Goal: Information Seeking & Learning: Learn about a topic

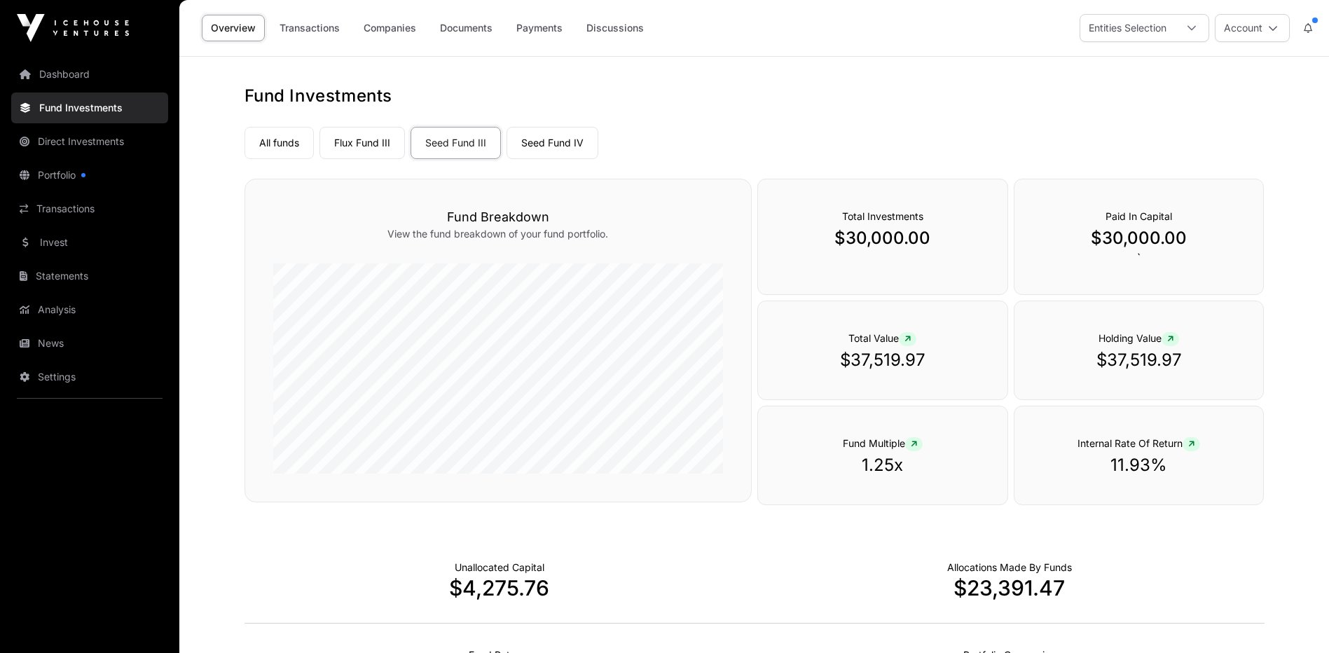
click at [371, 143] on link "Flux Fund III" at bounding box center [361, 143] width 85 height 32
click at [65, 114] on link "Fund Investments" at bounding box center [89, 107] width 157 height 31
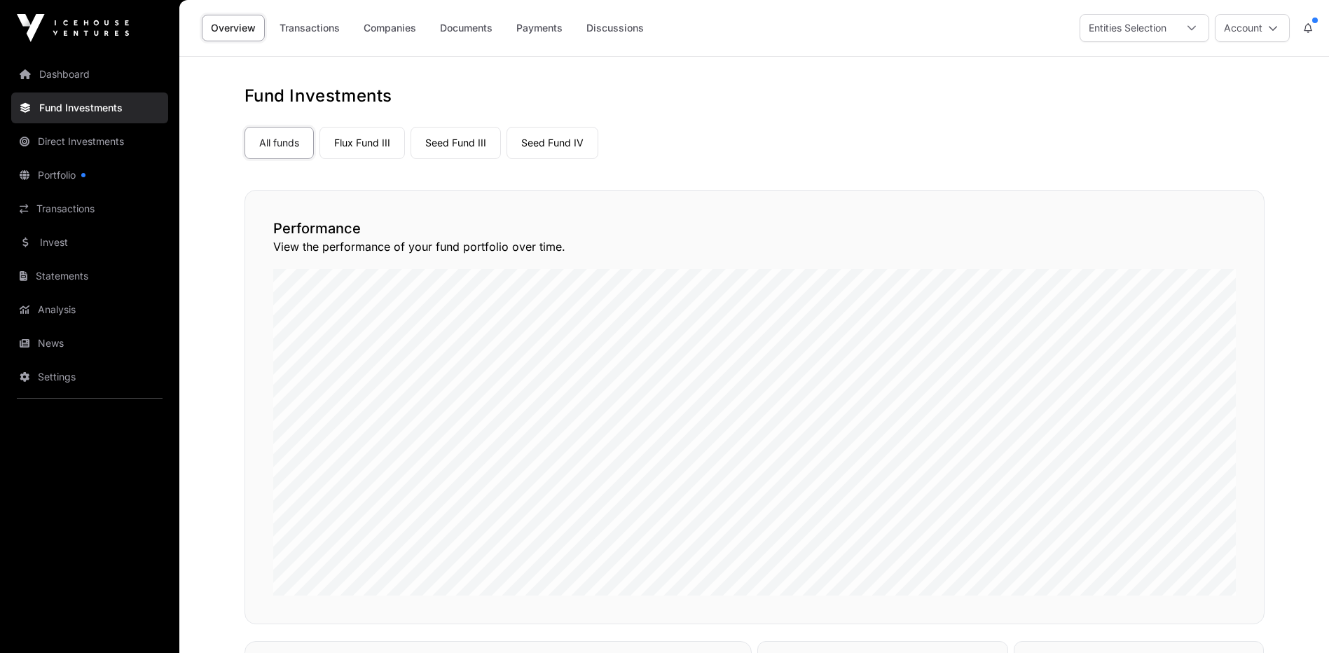
click at [368, 142] on link "Flux Fund III" at bounding box center [361, 143] width 85 height 32
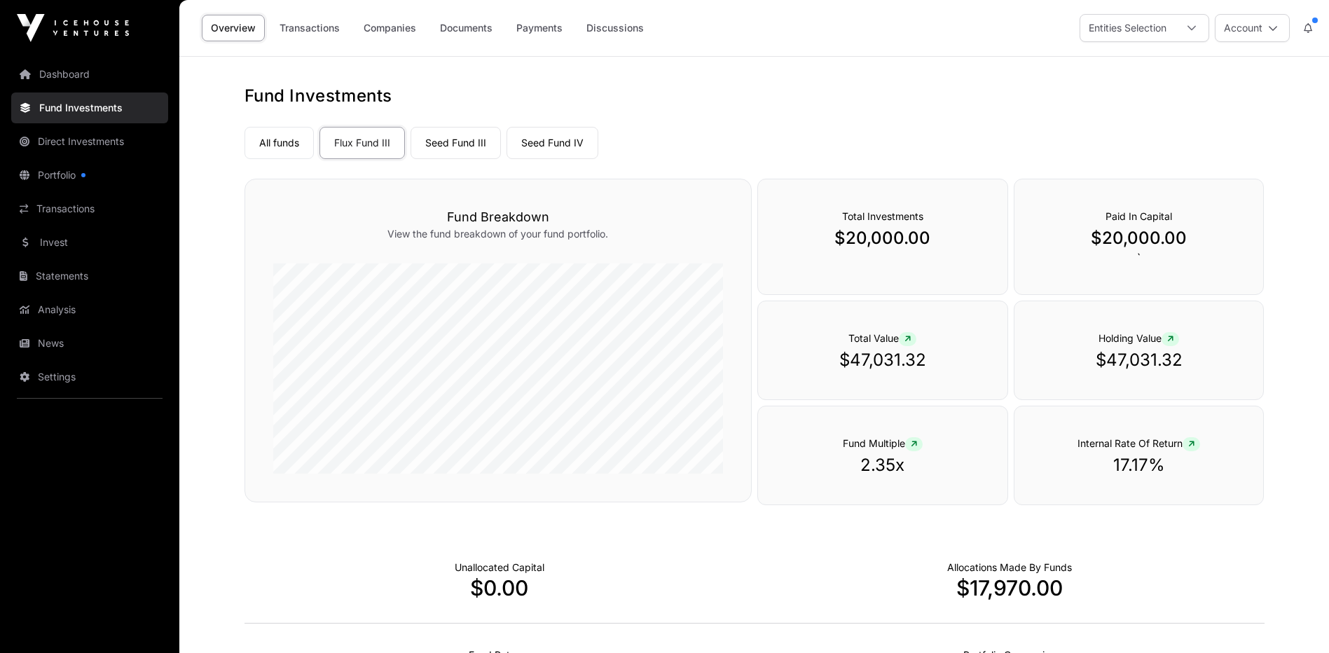
click at [282, 139] on link "All funds" at bounding box center [278, 143] width 69 height 32
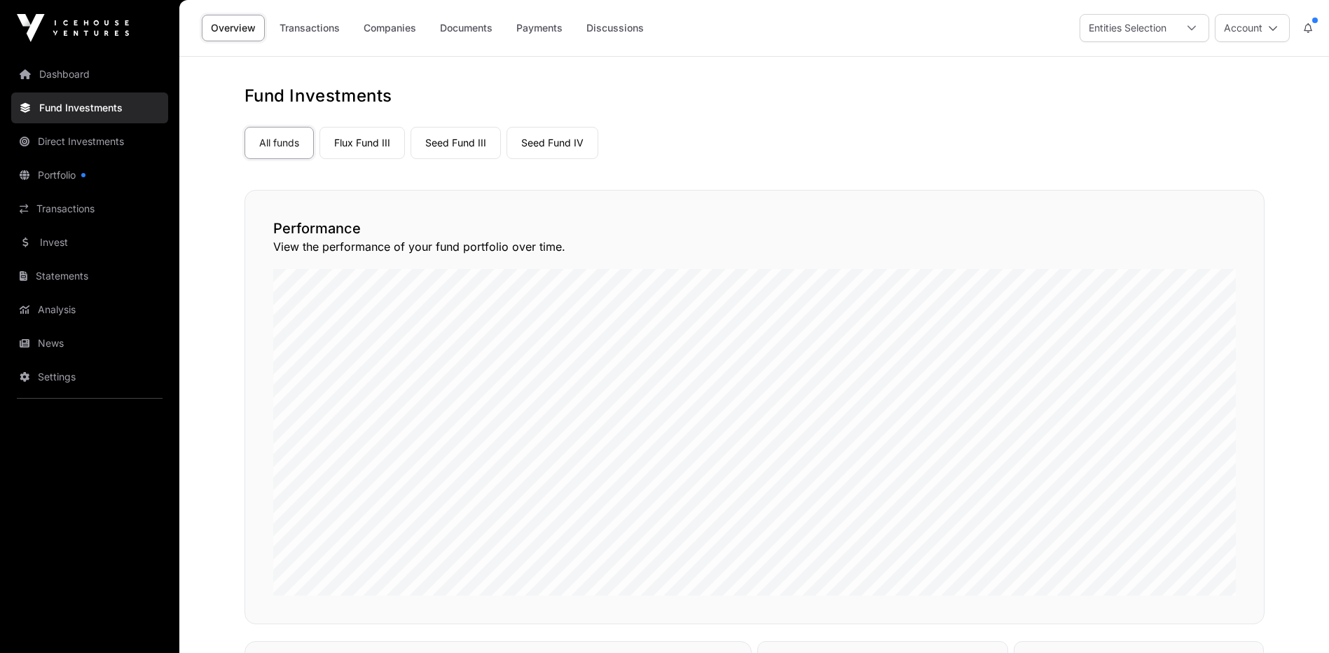
click at [368, 146] on link "Flux Fund III" at bounding box center [361, 143] width 85 height 32
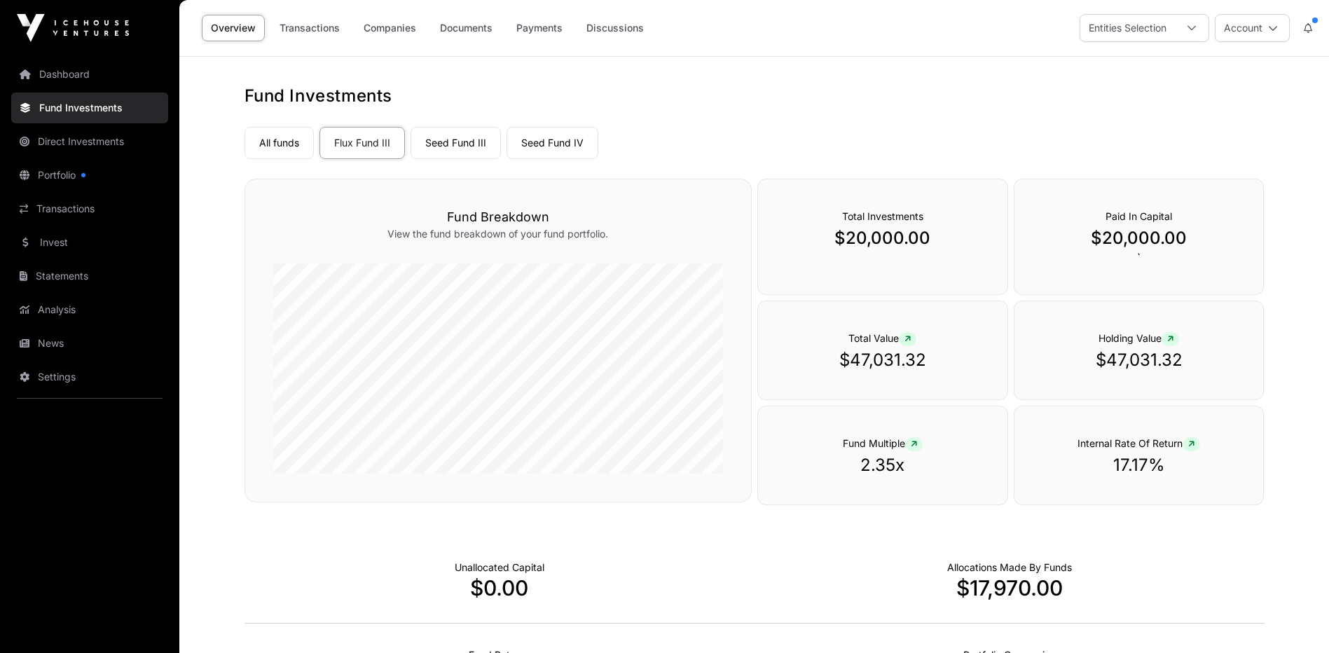
click at [392, 31] on link "Companies" at bounding box center [389, 28] width 71 height 27
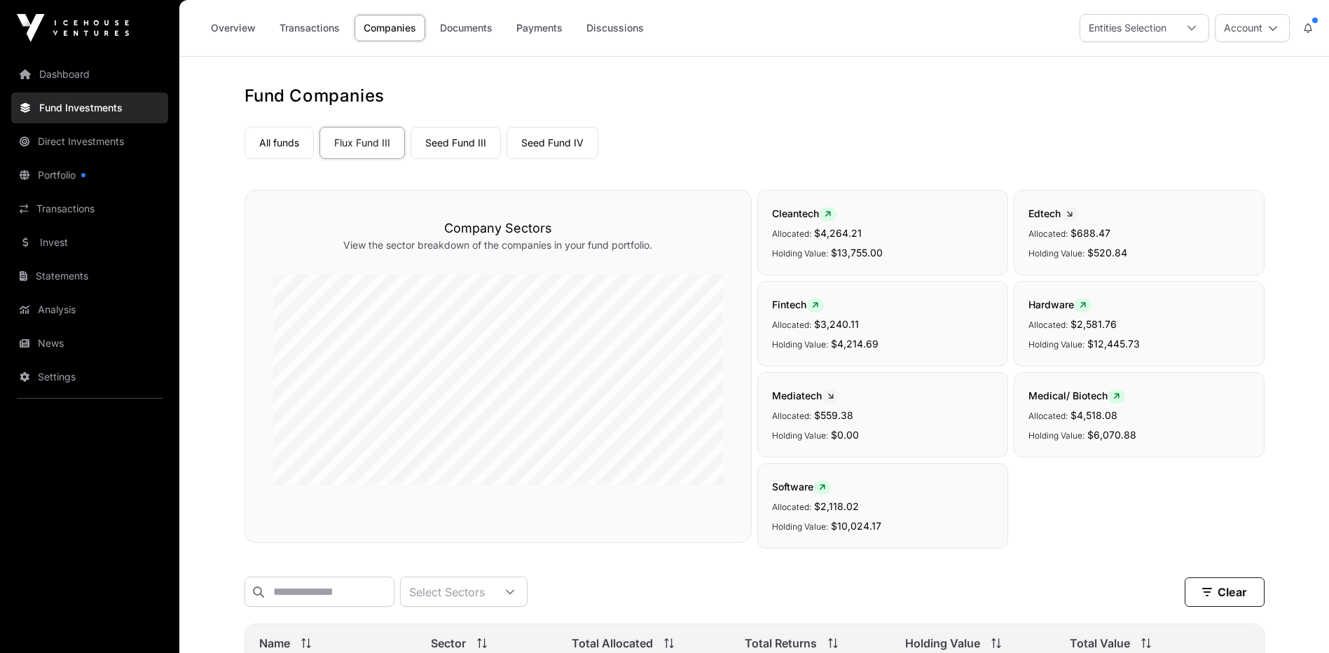
click at [469, 144] on link "Seed Fund III" at bounding box center [455, 143] width 90 height 32
click at [368, 148] on link "Flux Fund III" at bounding box center [361, 143] width 85 height 32
click at [548, 143] on link "Seed Fund IV" at bounding box center [552, 143] width 92 height 32
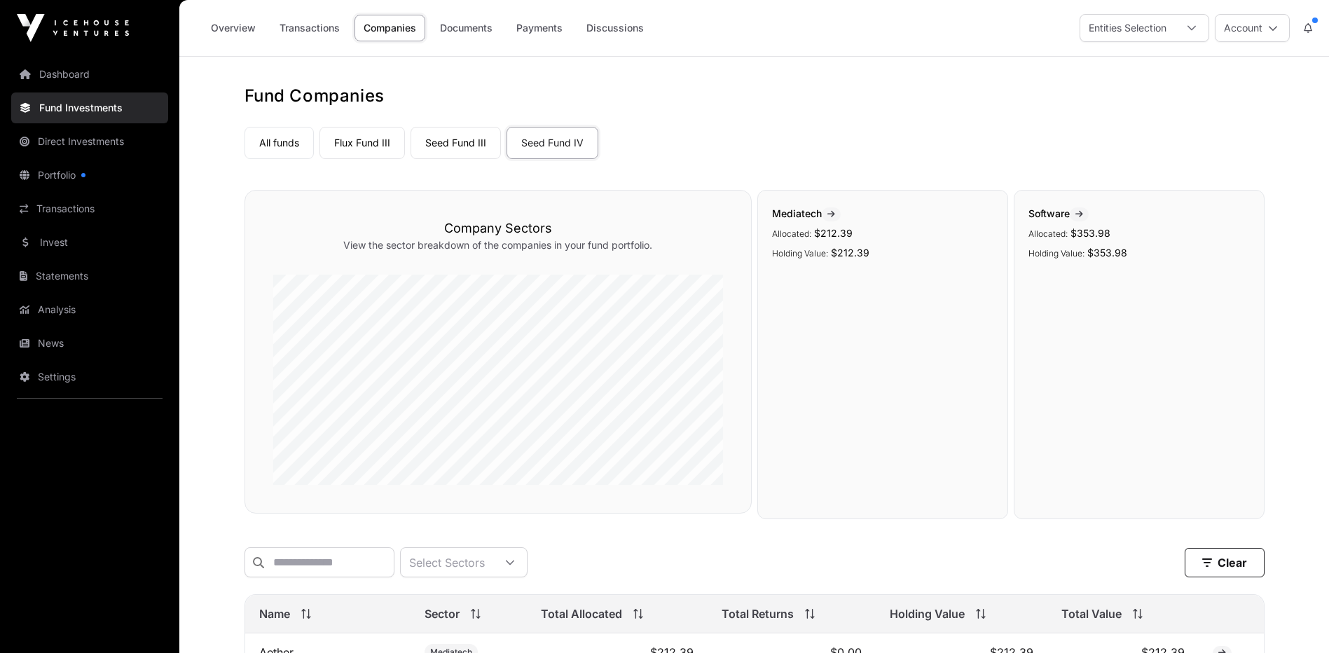
click at [61, 142] on link "Direct Investments" at bounding box center [89, 141] width 157 height 31
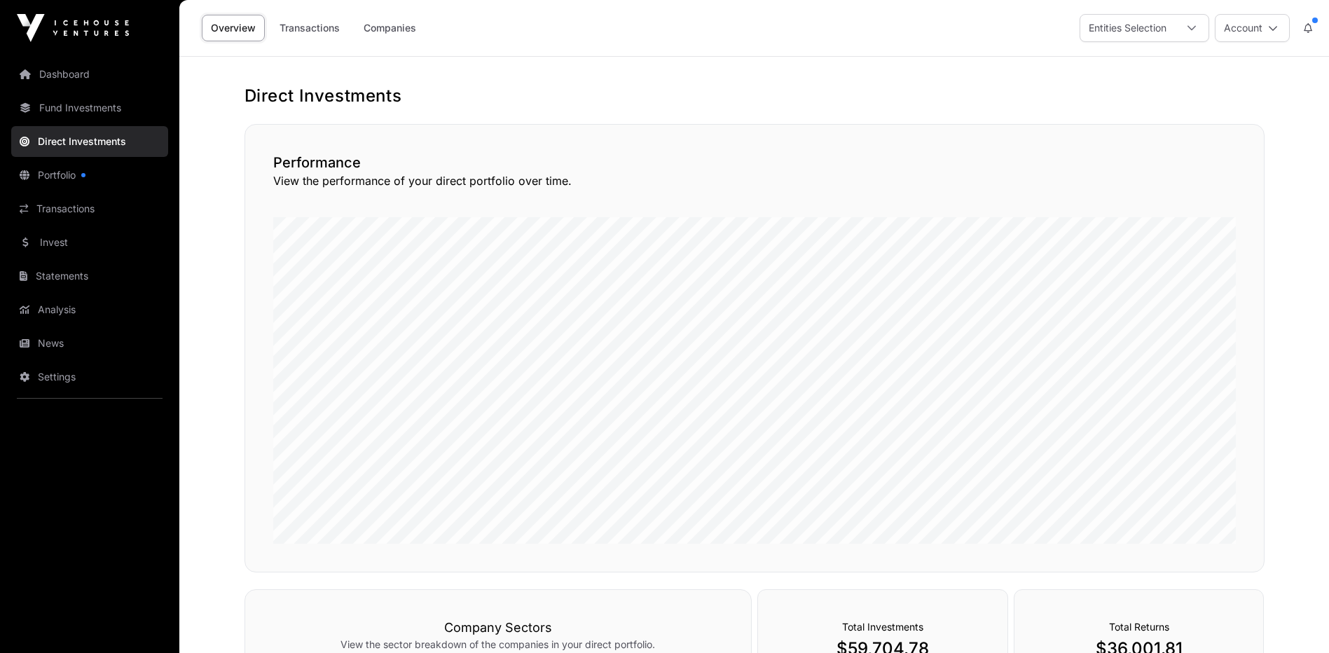
click at [389, 27] on link "Companies" at bounding box center [389, 28] width 71 height 27
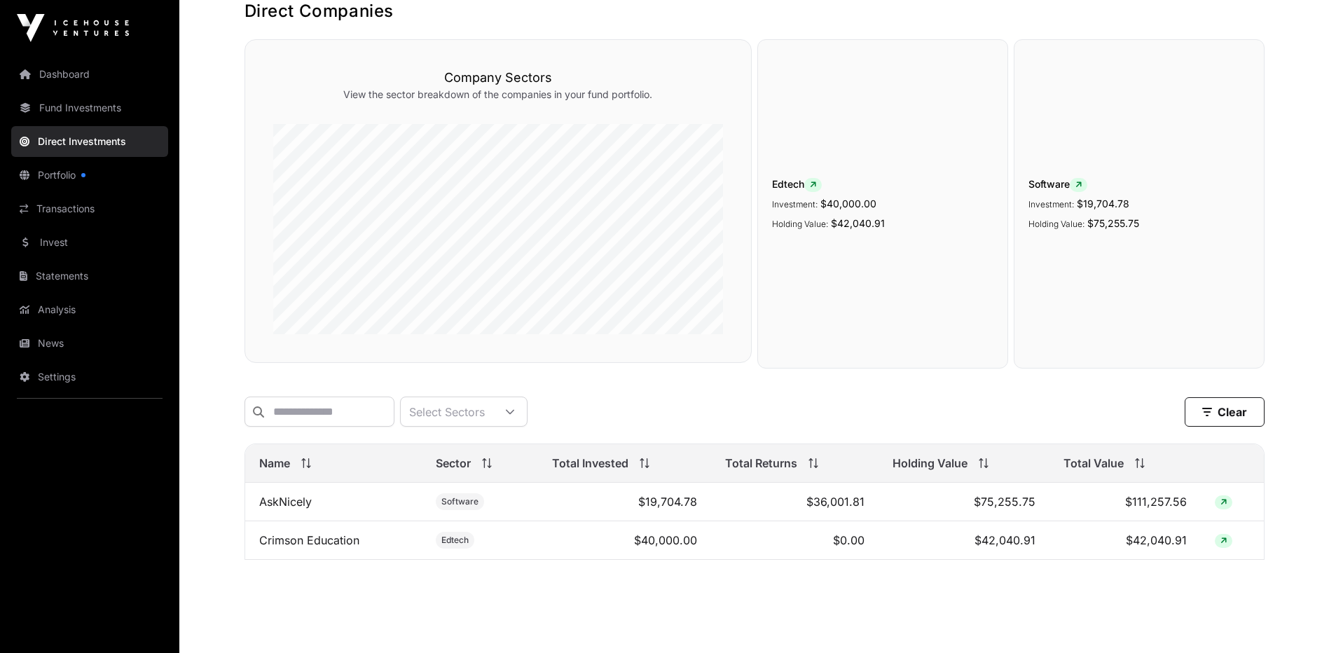
scroll to position [119, 0]
